Goal: Navigation & Orientation: Find specific page/section

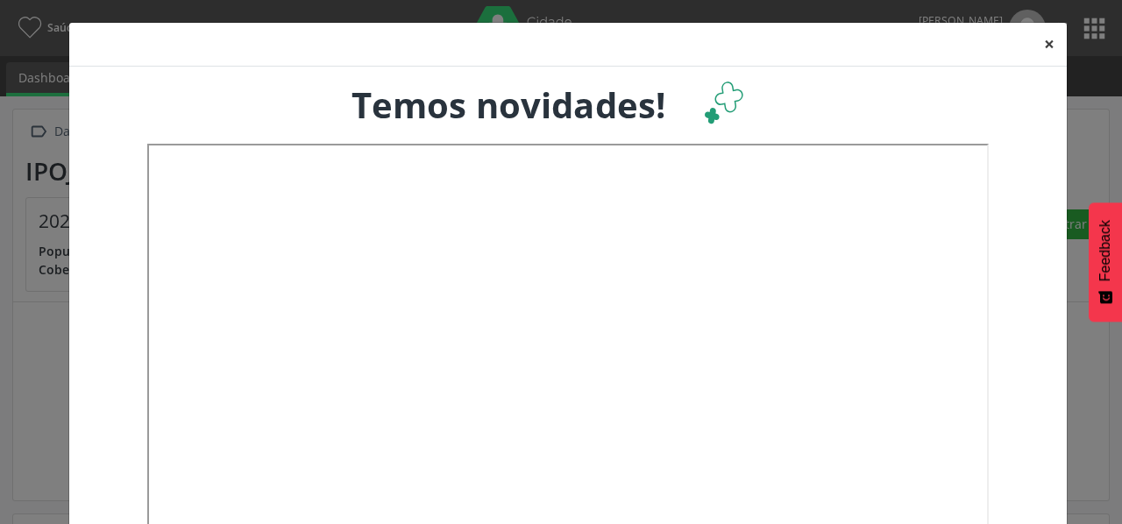
click at [1036, 45] on button "×" at bounding box center [1049, 44] width 35 height 43
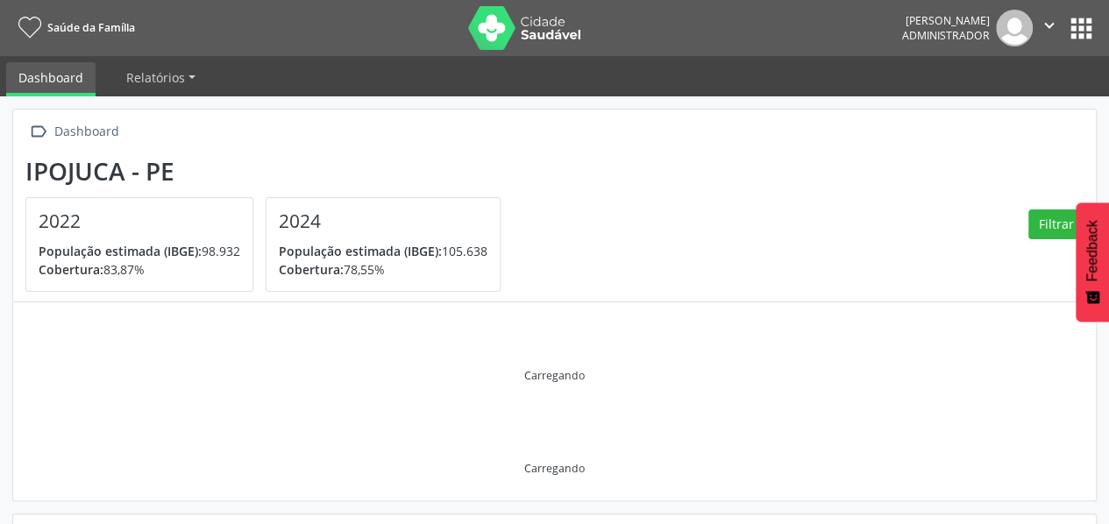
click at [1089, 20] on button "apps" at bounding box center [1081, 28] width 31 height 31
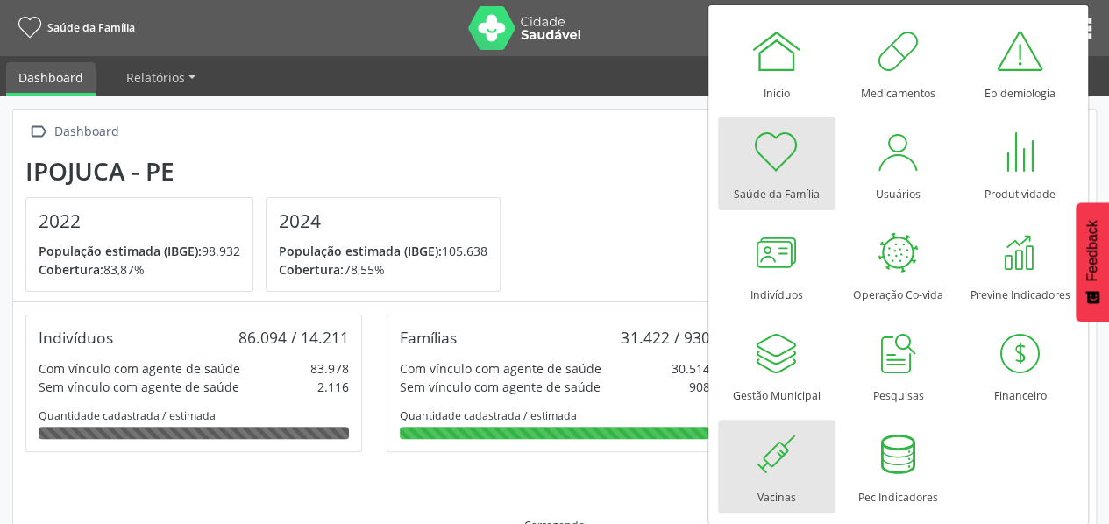
click at [768, 439] on div at bounding box center [777, 455] width 53 height 53
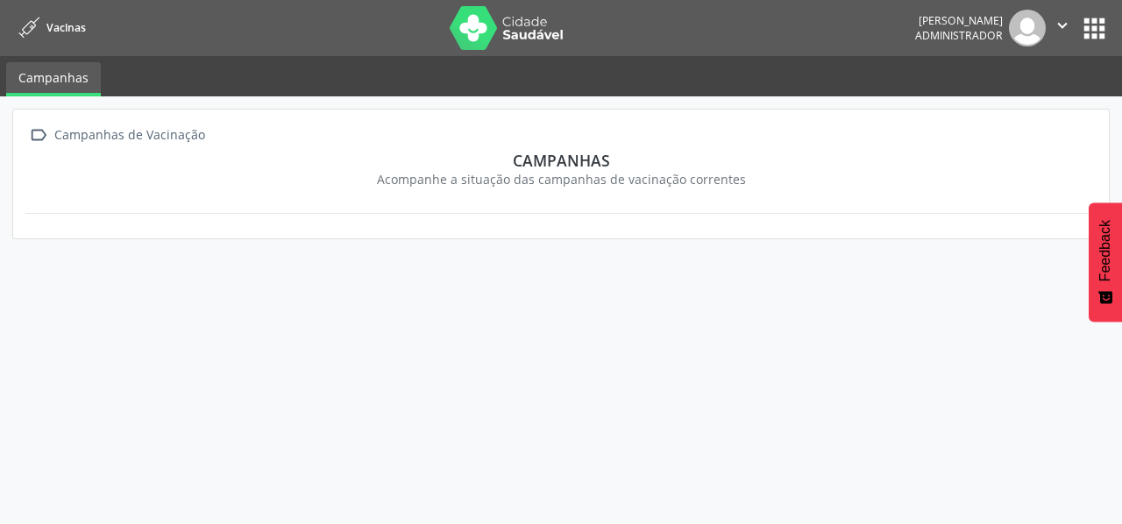
click at [1102, 25] on button "apps" at bounding box center [1094, 28] width 31 height 31
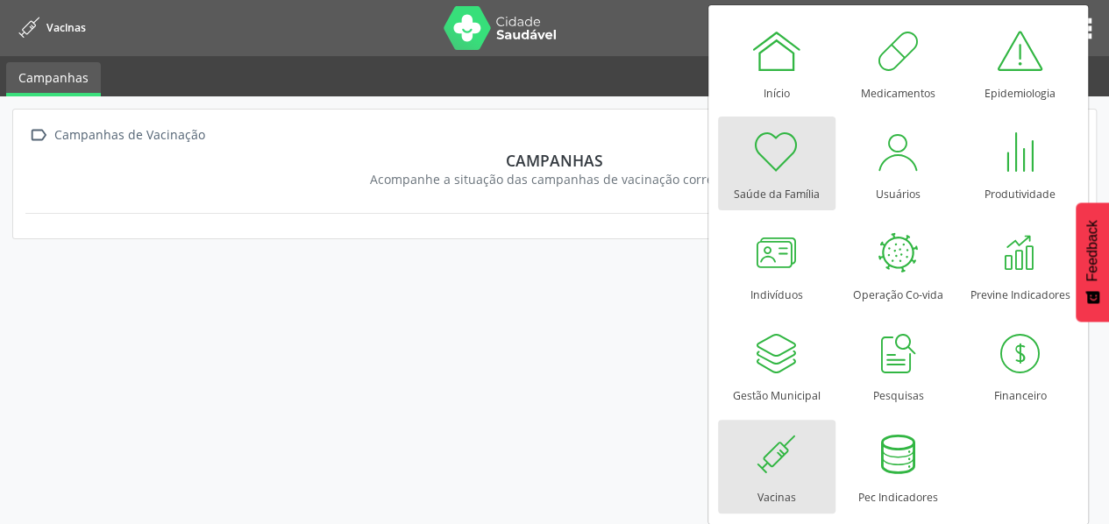
click at [811, 182] on div "Saúde da Família" at bounding box center [777, 190] width 86 height 24
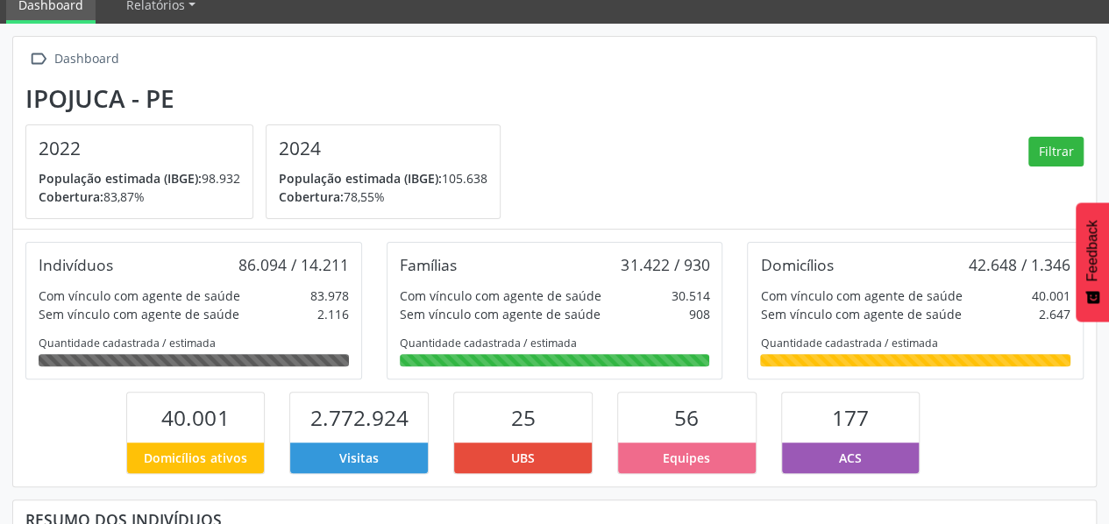
scroll to position [71, 0]
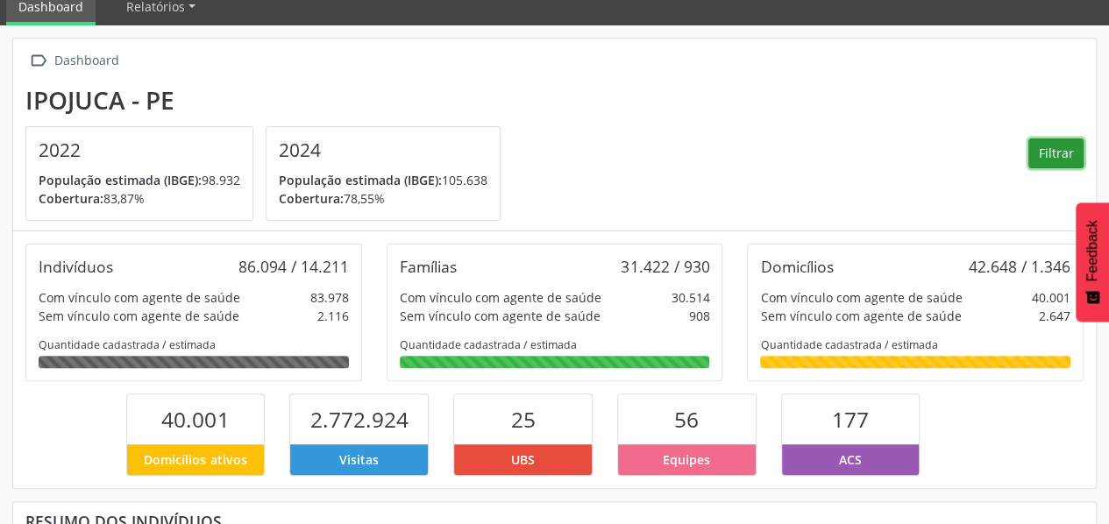
click at [1043, 159] on button "Filtrar" at bounding box center [1056, 154] width 55 height 30
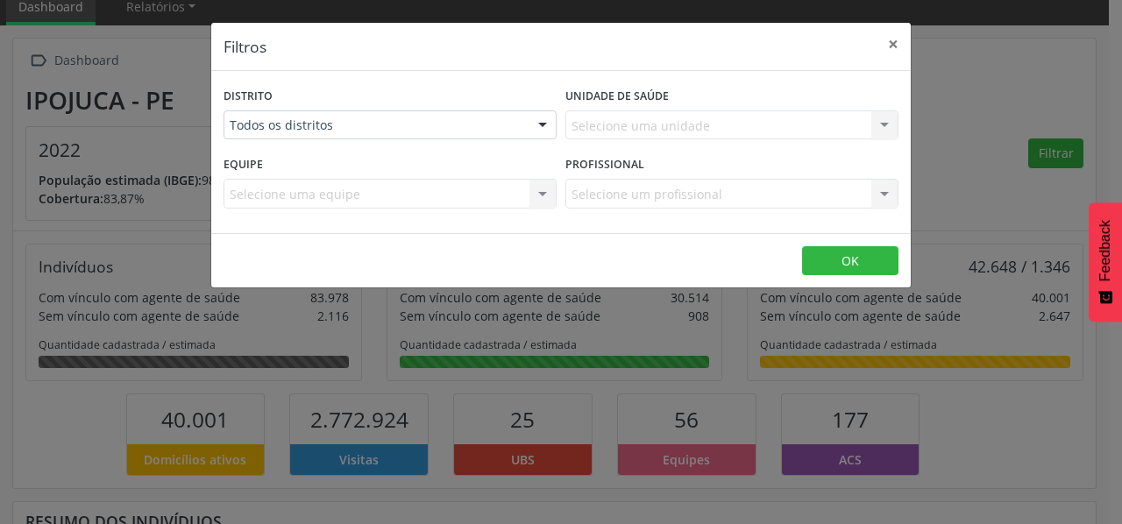
click at [442, 198] on div "Selecione uma equipe Nenhum resultado encontrado para: " " Não há nenhuma opção…" at bounding box center [390, 194] width 333 height 30
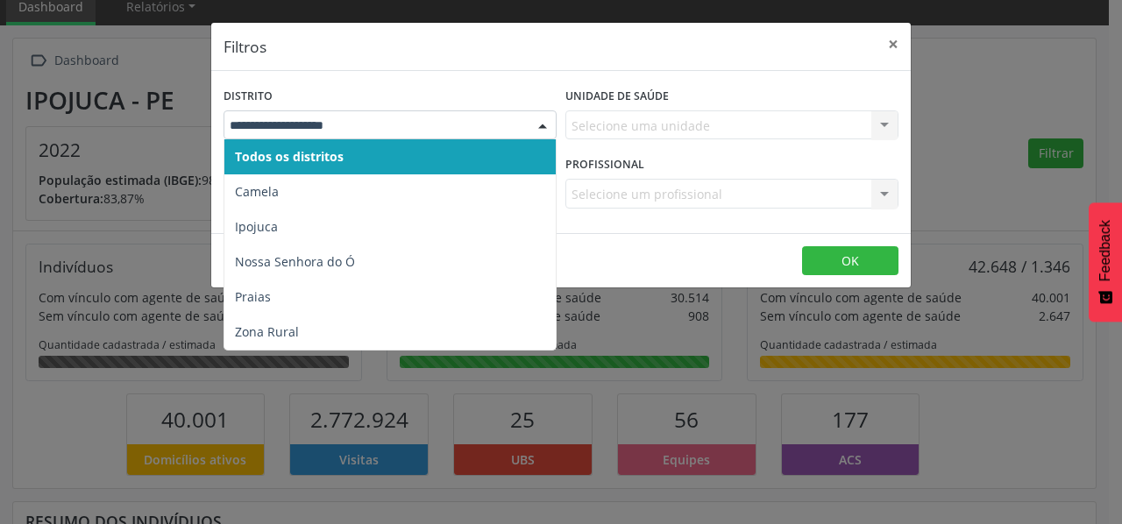
click at [531, 120] on div at bounding box center [543, 126] width 26 height 30
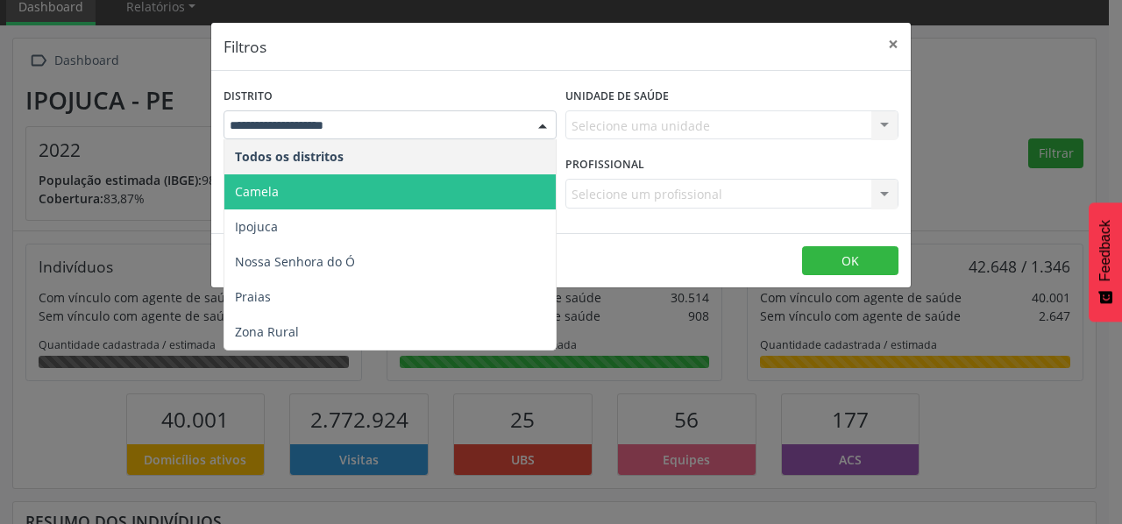
click at [431, 196] on span "Camela" at bounding box center [389, 191] width 331 height 35
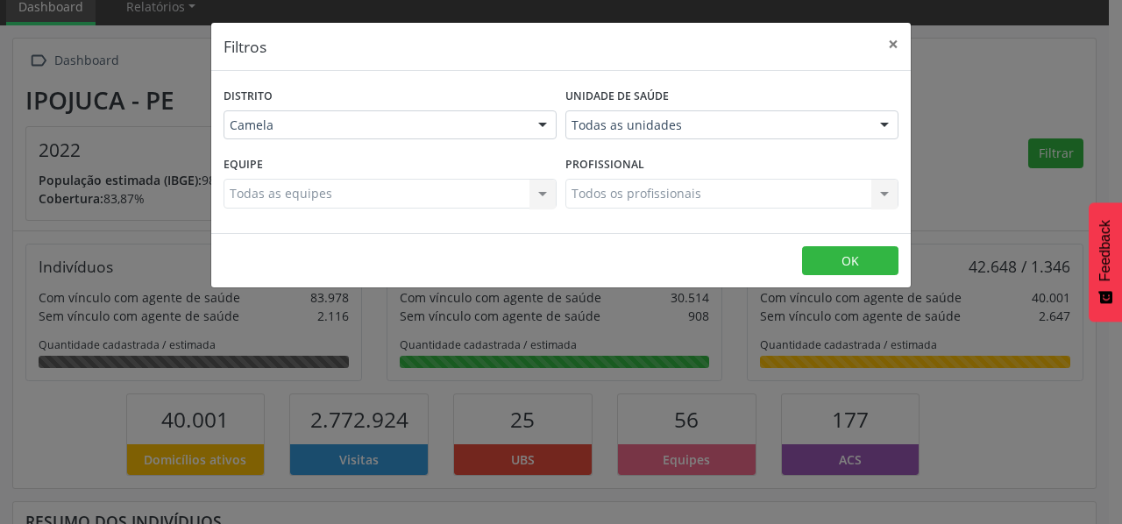
click at [544, 189] on div "Todas as equipes Todas as equipes Nenhum resultado encontrado para: " " Não há …" at bounding box center [390, 194] width 333 height 30
click at [640, 188] on div "Todos os profissionais Todos os profissionais Nenhum resultado encontrado para:…" at bounding box center [732, 194] width 333 height 30
click at [894, 53] on button "×" at bounding box center [893, 44] width 35 height 43
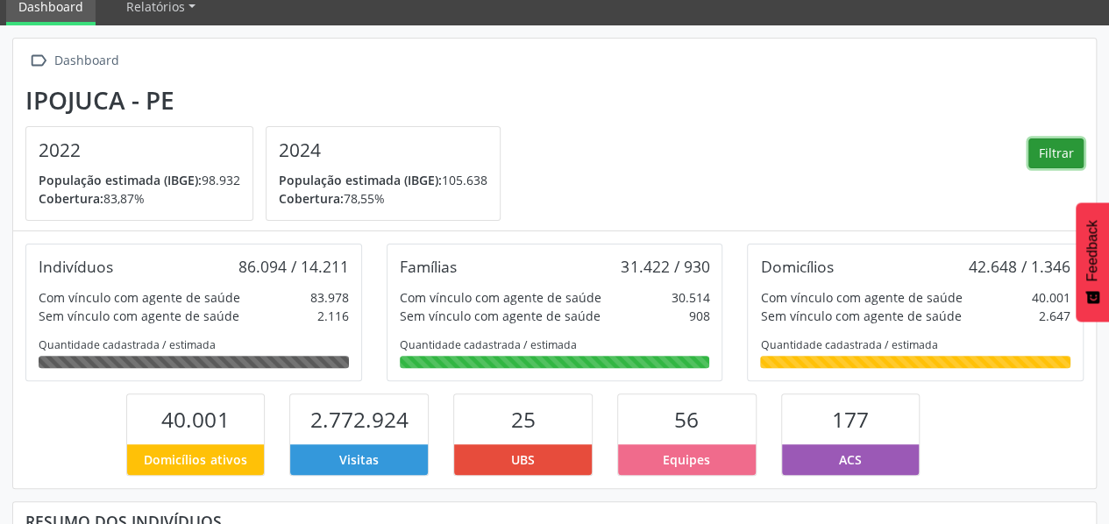
scroll to position [0, 0]
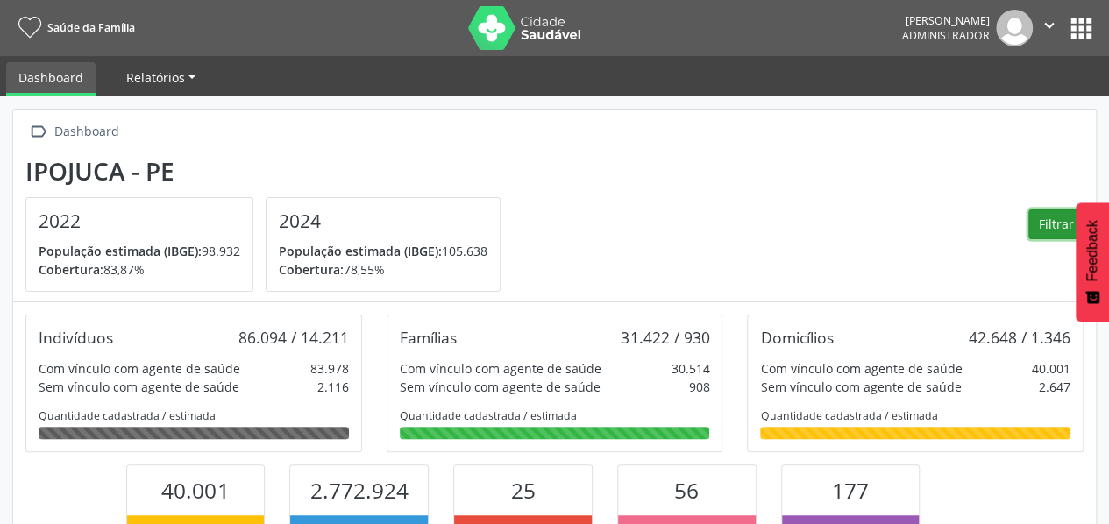
click at [169, 78] on span "Relatórios" at bounding box center [155, 77] width 59 height 17
click at [71, 80] on link "Dashboard" at bounding box center [50, 79] width 89 height 34
click at [1076, 27] on button "apps" at bounding box center [1081, 28] width 31 height 31
click at [449, 303] on div "Indivíduos 86.094 / 14.211 Com vínculo com agente de saúde 83.978 Sem vínculo c…" at bounding box center [554, 431] width 1083 height 257
click at [1081, 27] on button "apps" at bounding box center [1081, 28] width 31 height 31
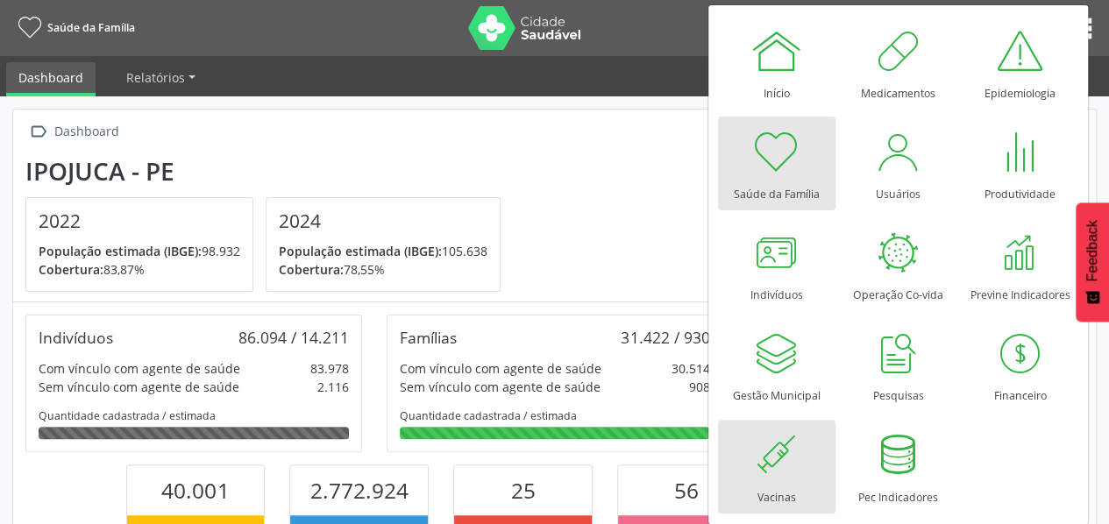
click at [773, 466] on div at bounding box center [777, 455] width 53 height 53
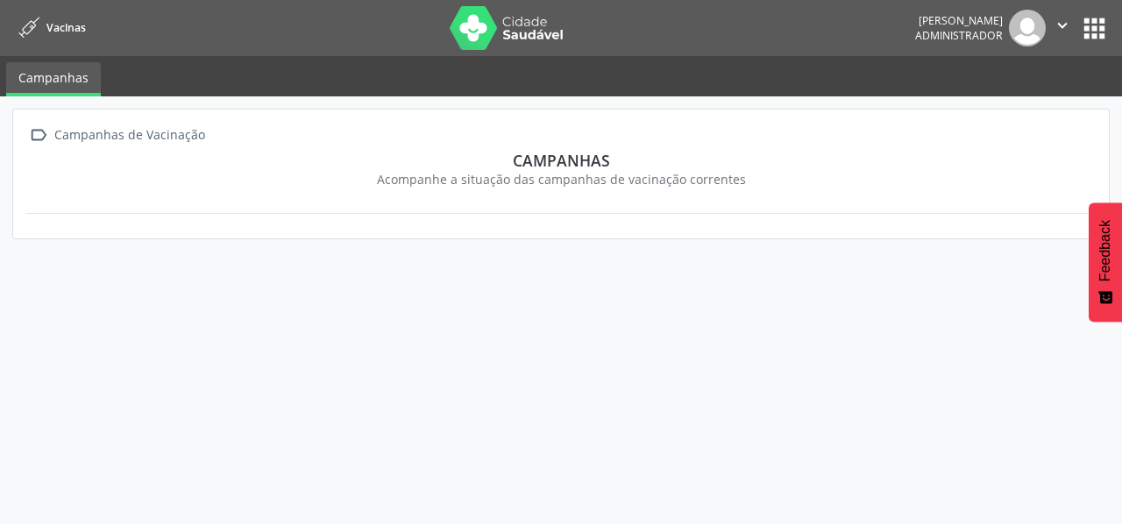
click at [1100, 20] on button "apps" at bounding box center [1094, 28] width 31 height 31
click at [173, 285] on div " Campanhas de Vacinação Campanhas Acompanhe a situação das campanhas de vacina…" at bounding box center [554, 310] width 1109 height 428
click at [1100, 17] on button "apps" at bounding box center [1094, 28] width 31 height 31
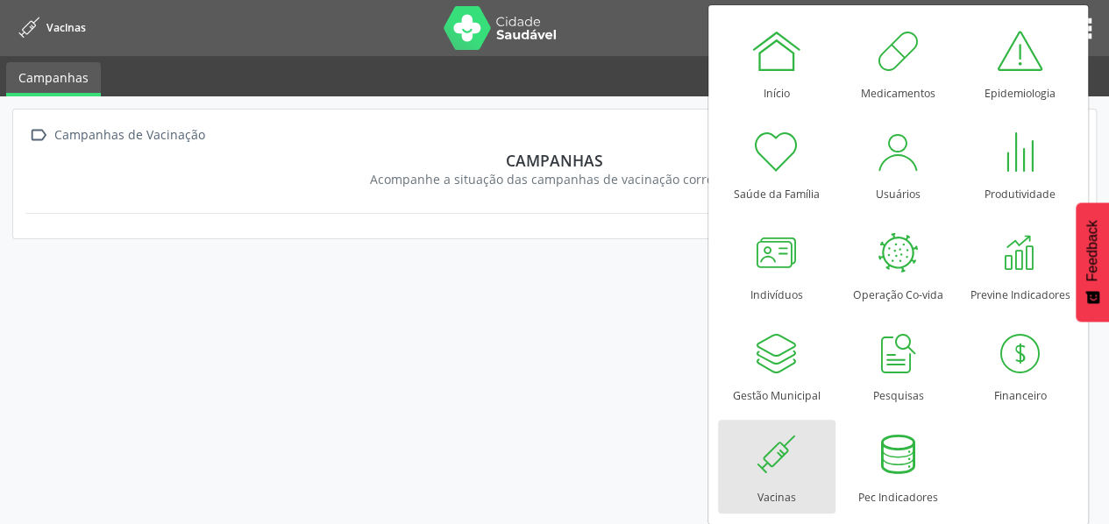
scroll to position [2, 0]
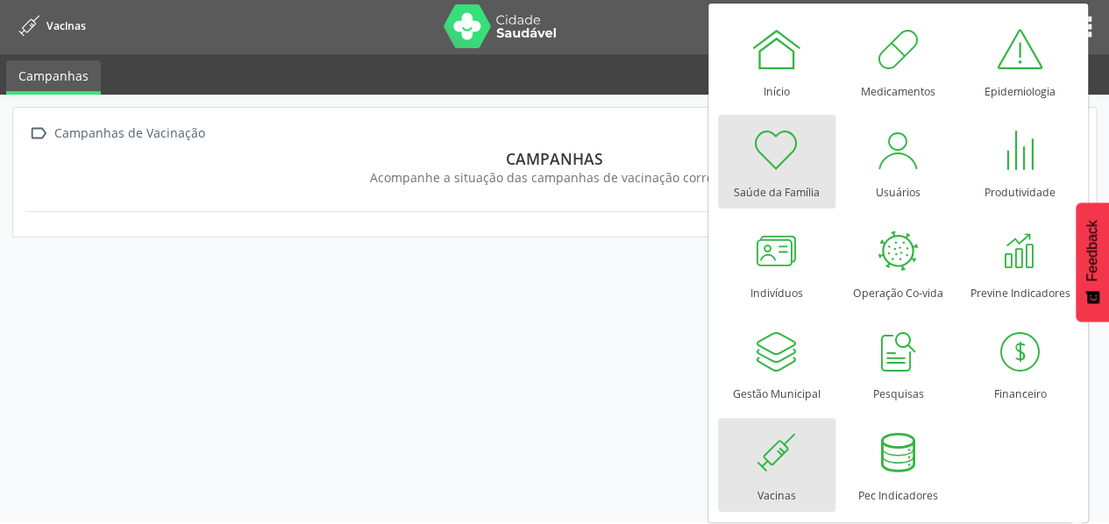
click at [774, 142] on div at bounding box center [777, 150] width 53 height 53
click at [769, 161] on div at bounding box center [777, 150] width 53 height 53
click at [754, 173] on div at bounding box center [777, 150] width 53 height 53
click at [776, 165] on div at bounding box center [777, 150] width 53 height 53
click at [780, 159] on div at bounding box center [777, 150] width 53 height 53
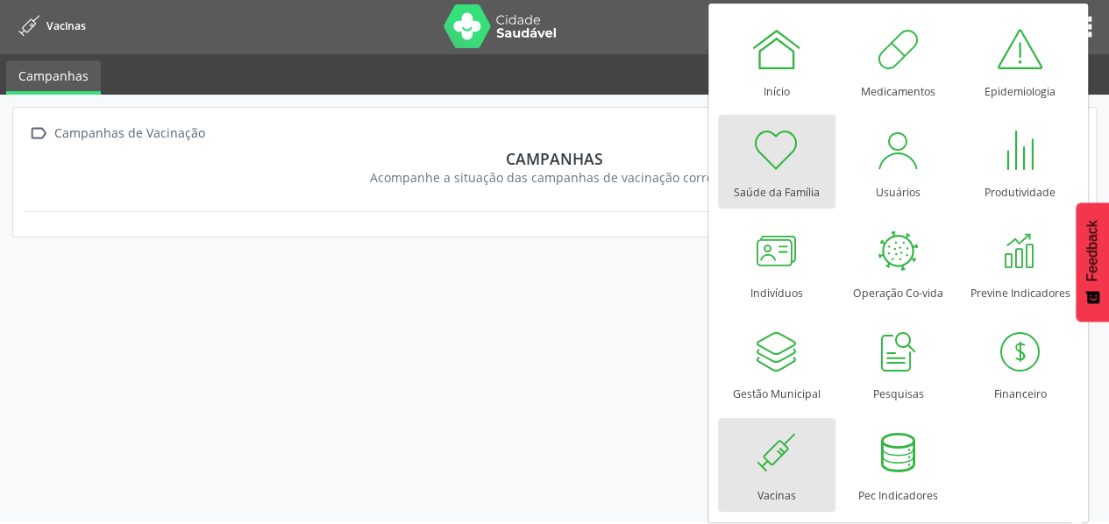
click at [784, 161] on div at bounding box center [777, 150] width 53 height 53
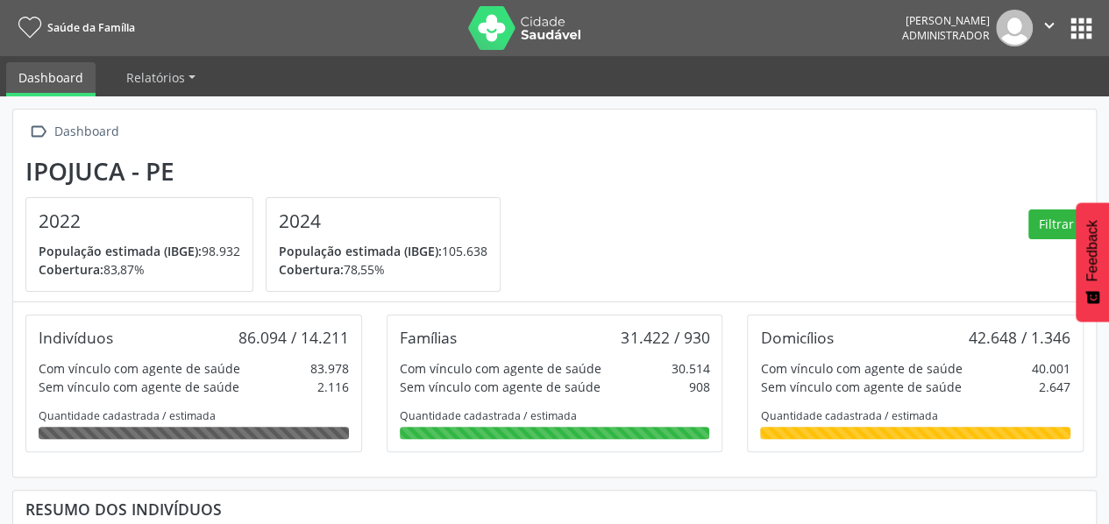
click at [1083, 38] on button "apps" at bounding box center [1081, 28] width 31 height 31
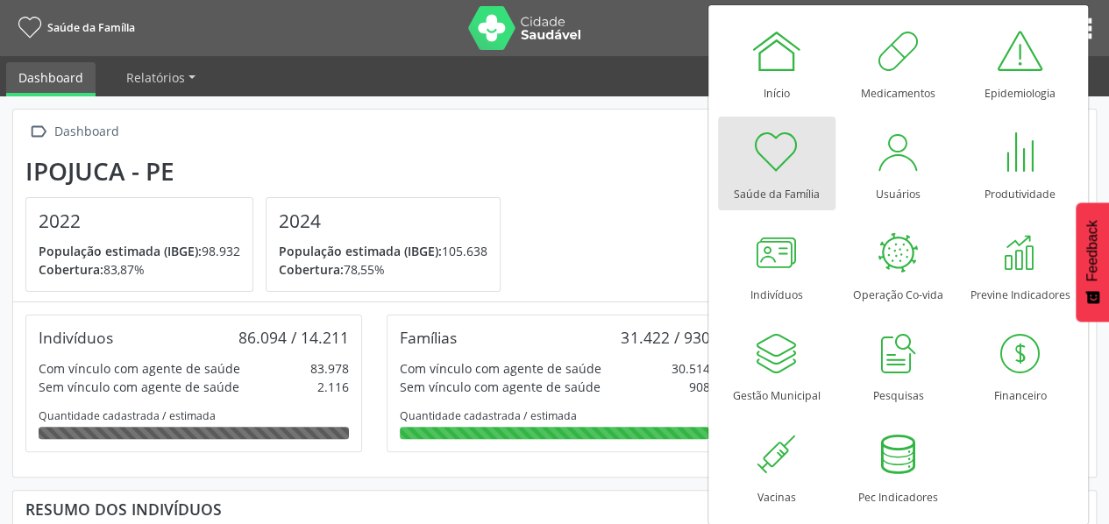
click at [617, 215] on section "Ipojuca - PE 2022 População estimada (IBGE): 98.932 [GEOGRAPHIC_DATA]: 83,87% 2…" at bounding box center [554, 225] width 1058 height 136
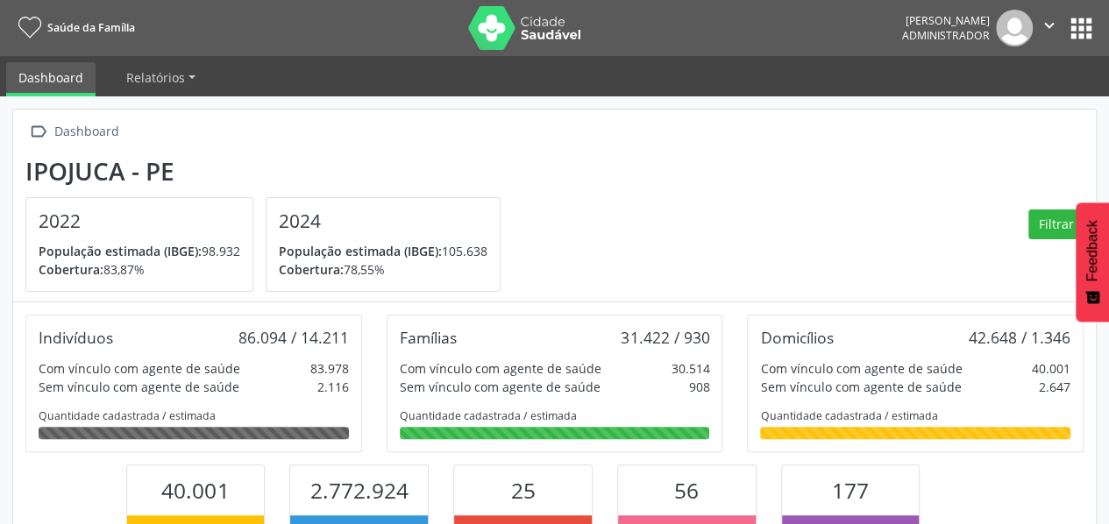
scroll to position [288, 360]
click at [1082, 43] on button "apps" at bounding box center [1081, 28] width 31 height 31
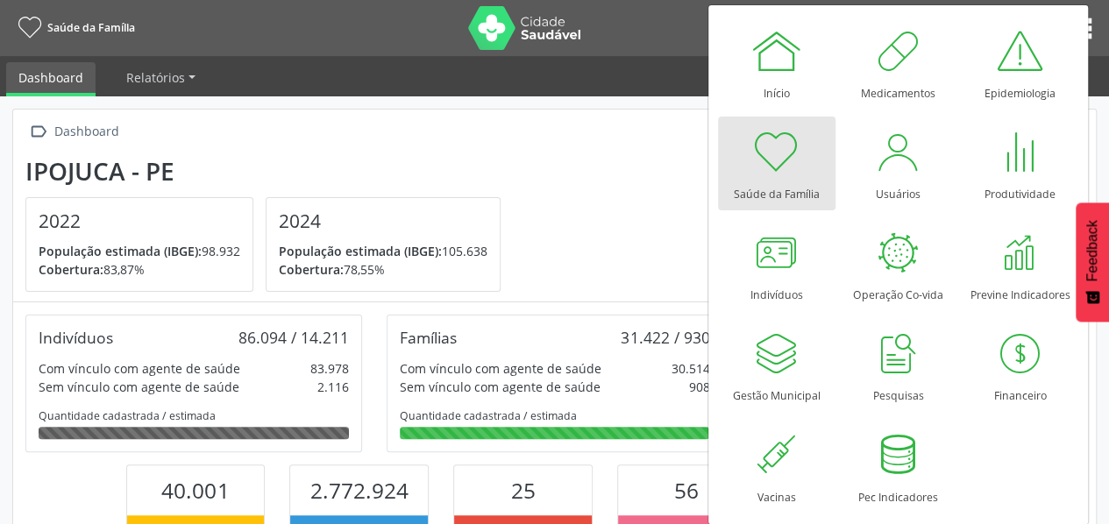
click at [552, 172] on section "Ipojuca - PE 2022 População estimada (IBGE): 98.932 [GEOGRAPHIC_DATA]: 83,87% 2…" at bounding box center [554, 225] width 1058 height 136
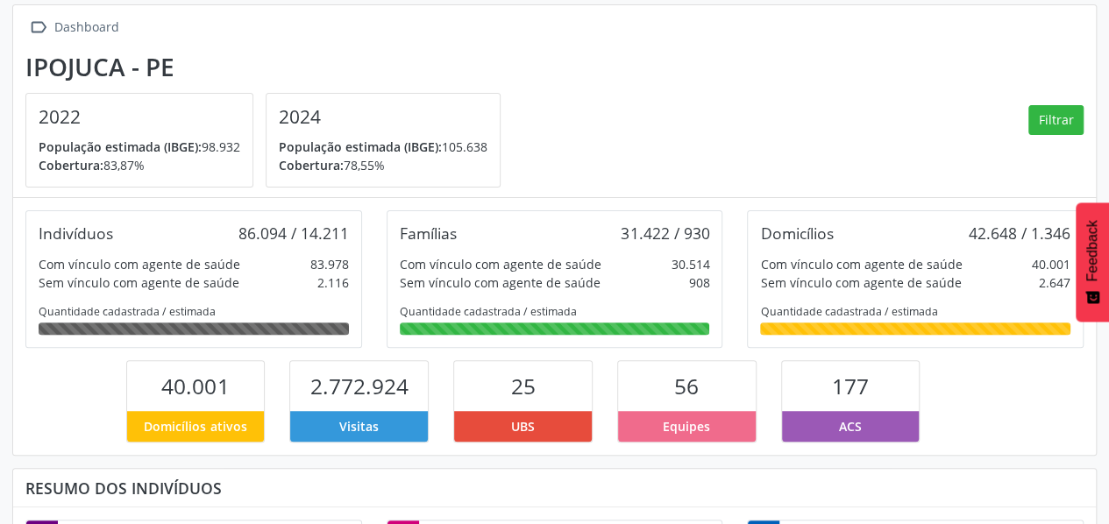
scroll to position [0, 0]
